Goal: Find specific page/section: Find specific page/section

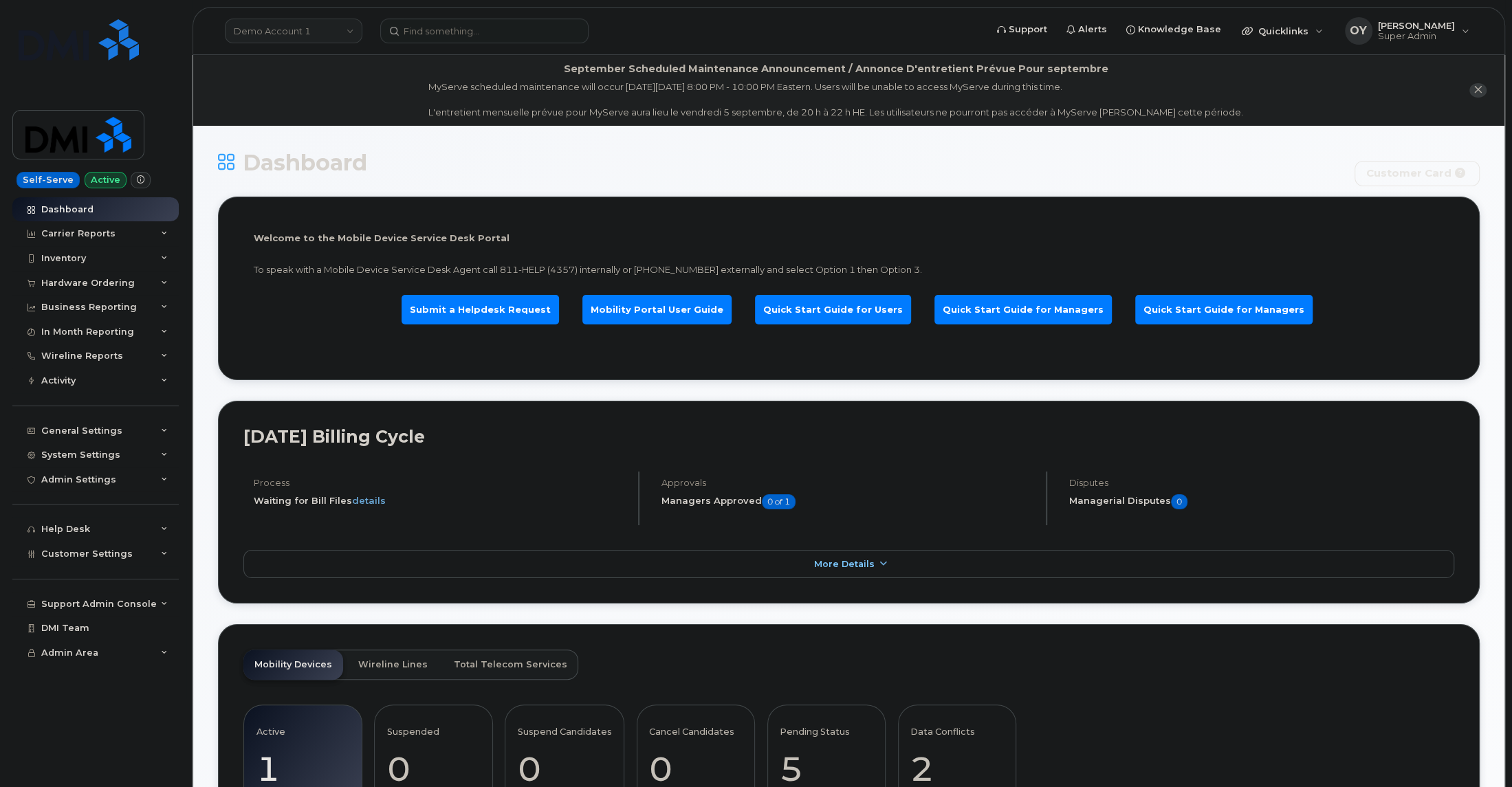
click at [351, 40] on link "Demo Account 1" at bounding box center [293, 31] width 137 height 25
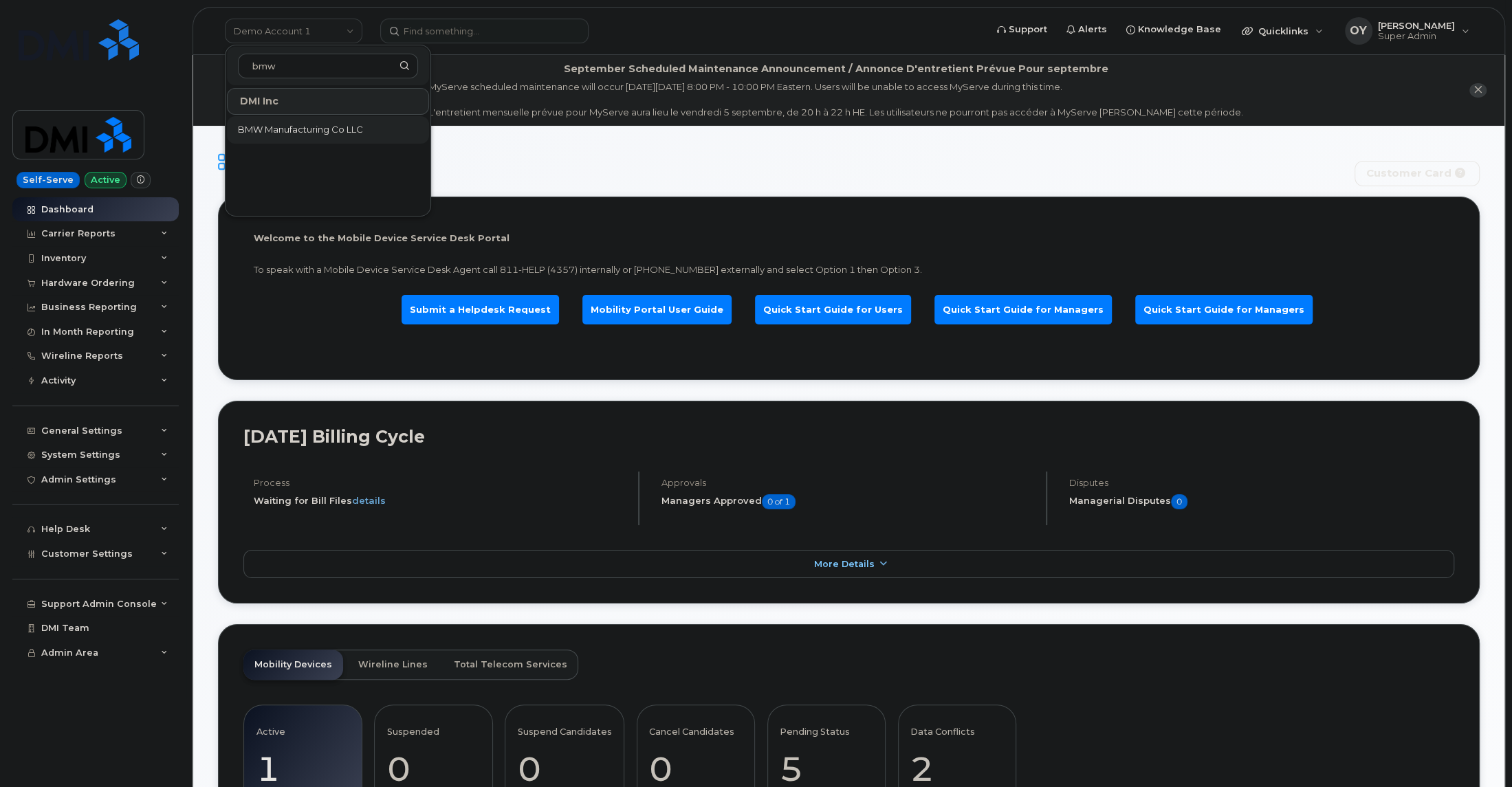
type input "bmw"
click at [272, 134] on span "BMW Manufacturing Co LLC" at bounding box center [300, 130] width 125 height 14
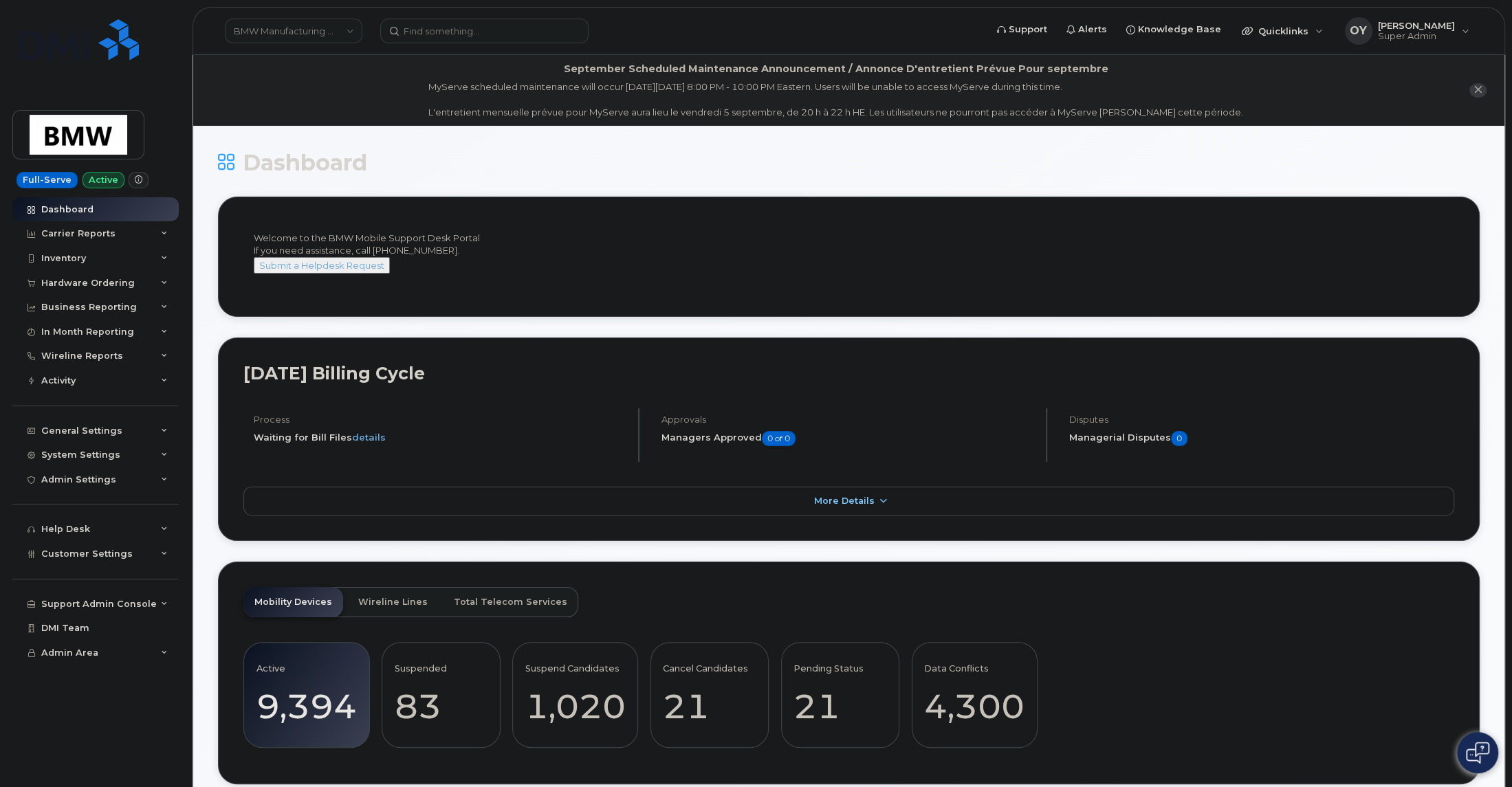
click at [1472, 93] on li "September Scheduled Maintenance Announcement / Annonce D'entretient Prévue Pour…" at bounding box center [849, 90] width 1311 height 71
click at [1475, 86] on button "close notification" at bounding box center [1478, 90] width 17 height 14
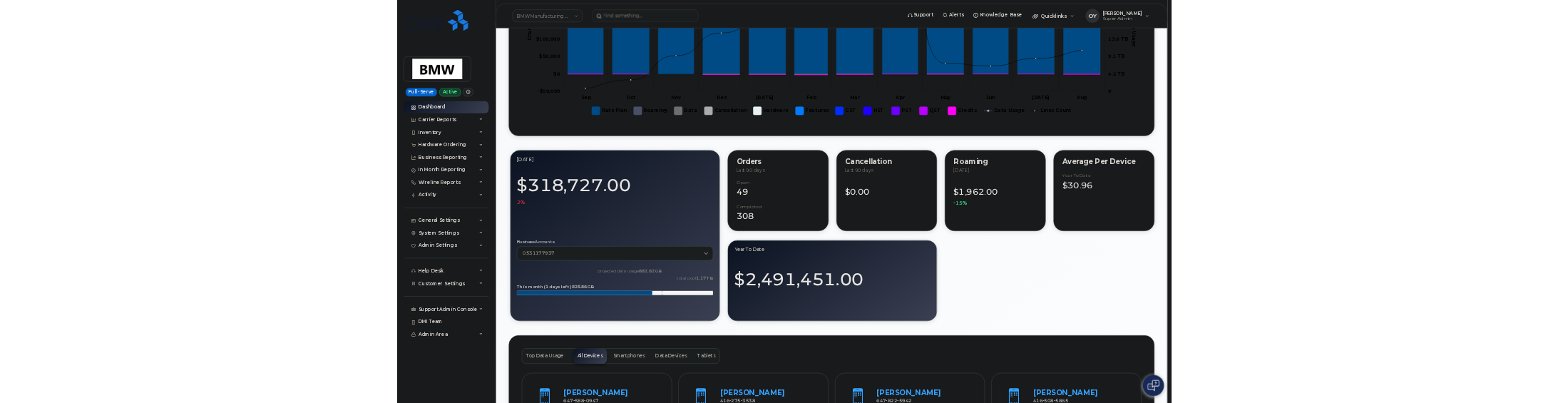
scroll to position [970, 0]
